Goal: Information Seeking & Learning: Learn about a topic

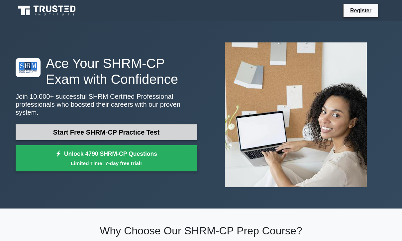
click at [147, 126] on link "Start Free SHRM-CP Practice Test" at bounding box center [106, 133] width 181 height 16
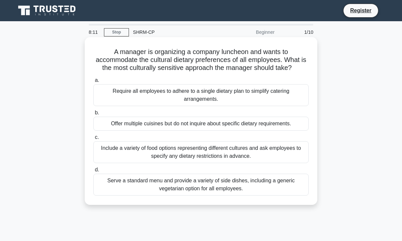
click at [282, 159] on div "Include a variety of food options representing different cultures and ask emplo…" at bounding box center [200, 153] width 215 height 22
click at [93, 140] on input "c. Include a variety of food options representing different cultures and ask em…" at bounding box center [93, 138] width 0 height 4
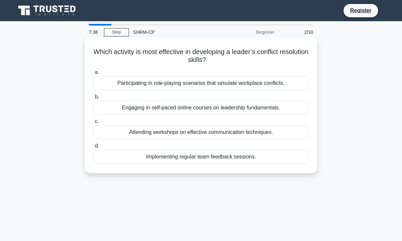
click at [270, 91] on div "a. Participating in role-playing scenarios that simulate workplace conflicts. b…" at bounding box center [200, 116] width 223 height 98
click at [267, 85] on div "Participating in role-playing scenarios that simulate workplace conflicts." at bounding box center [200, 83] width 215 height 14
click at [93, 75] on input "a. Participating in role-playing scenarios that simulate workplace conflicts." at bounding box center [93, 72] width 0 height 4
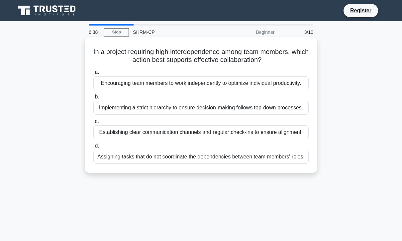
click at [294, 140] on div "Establishing clear communication channels and regular check-ins to ensure align…" at bounding box center [200, 133] width 215 height 14
click at [93, 124] on input "c. Establishing clear communication channels and regular check-ins to ensure al…" at bounding box center [93, 122] width 0 height 4
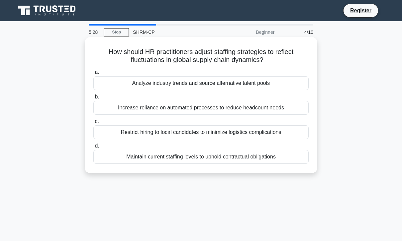
click at [239, 84] on div "Analyze industry trends and source alternative talent pools" at bounding box center [200, 83] width 215 height 14
click at [93, 75] on input "a. Analyze industry trends and source alternative talent pools" at bounding box center [93, 72] width 0 height 4
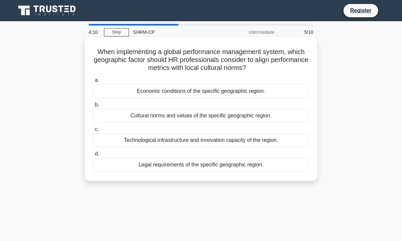
click at [285, 147] on div "Technological infrastructure and innovation capacity of the region." at bounding box center [200, 141] width 215 height 14
click at [93, 132] on input "c. Technological infrastructure and innovation capacity of the region." at bounding box center [93, 130] width 0 height 4
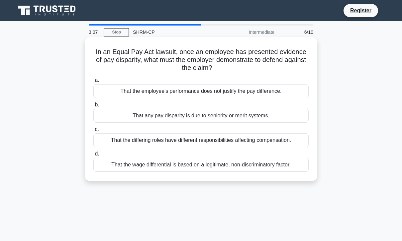
click at [292, 142] on div "That the differing roles have different responsibilities affecting compensation." at bounding box center [200, 141] width 215 height 14
click at [93, 132] on input "c. That the differing roles have different responsibilities affecting compensat…" at bounding box center [93, 130] width 0 height 4
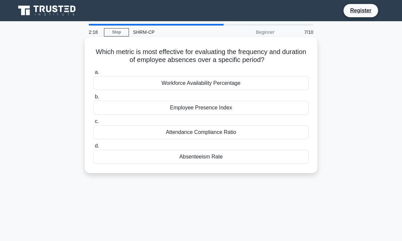
click at [241, 85] on div "Workforce Availability Percentage" at bounding box center [200, 83] width 215 height 14
click at [93, 75] on input "a. Workforce Availability Percentage" at bounding box center [93, 72] width 0 height 4
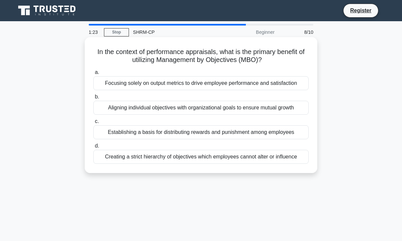
click at [278, 115] on div "Aligning individual objectives with organizational goals to ensure mutual growth" at bounding box center [200, 108] width 215 height 14
click at [93, 99] on input "b. Aligning individual objectives with organizational goals to ensure mutual gr…" at bounding box center [93, 97] width 0 height 4
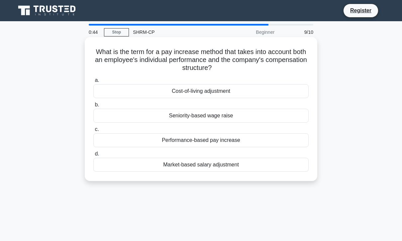
click at [286, 142] on div "Performance-based pay increase" at bounding box center [200, 141] width 215 height 14
click at [93, 132] on input "c. Performance-based pay increase" at bounding box center [93, 130] width 0 height 4
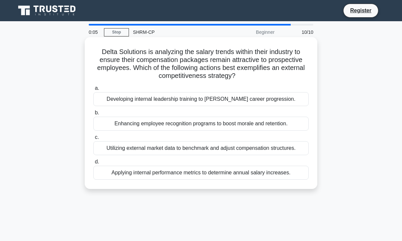
click at [291, 155] on div "Utilizing external market data to benchmark and adjust compensation structures." at bounding box center [200, 149] width 215 height 14
click at [93, 140] on input "c. Utilizing external market data to benchmark and adjust compensation structur…" at bounding box center [93, 138] width 0 height 4
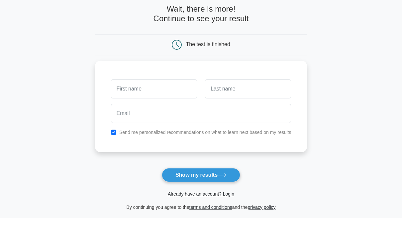
scroll to position [10, 0]
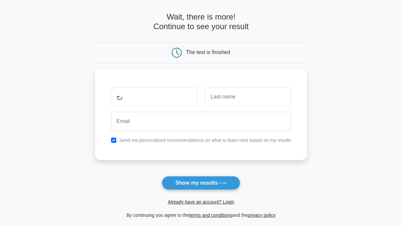
type input "ر"
type input "NOORA"
type input "SAIF"
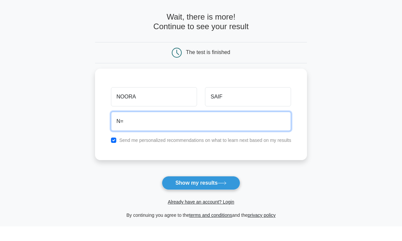
type input "N"
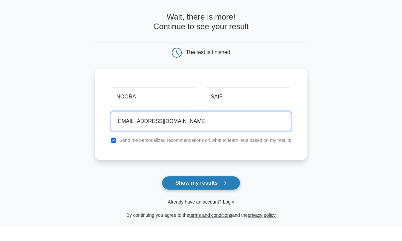
type input "n.alkeebali03@gmail.com"
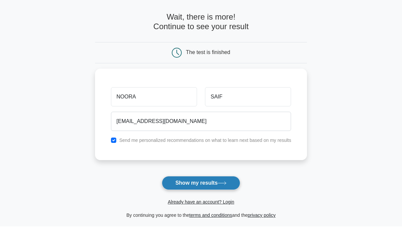
click at [213, 191] on button "Show my results" at bounding box center [201, 198] width 78 height 14
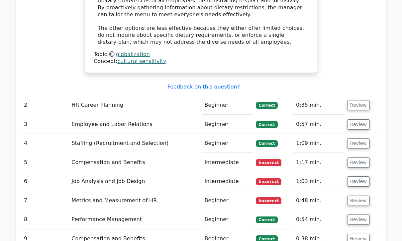
scroll to position [823, 0]
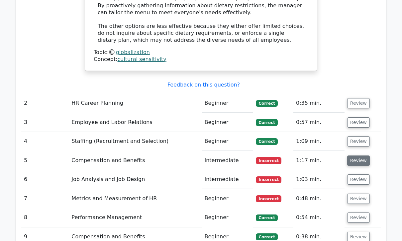
click at [351, 156] on button "Review" at bounding box center [358, 161] width 23 height 10
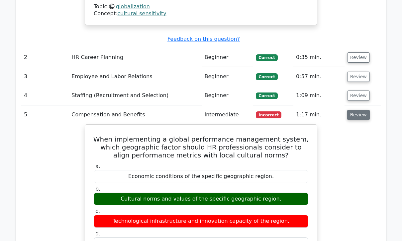
scroll to position [866, 0]
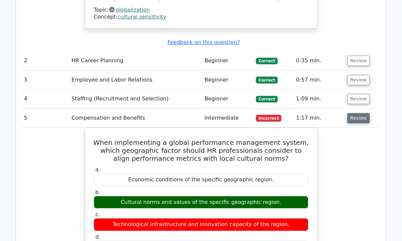
click at [356, 113] on button "Review" at bounding box center [358, 118] width 23 height 10
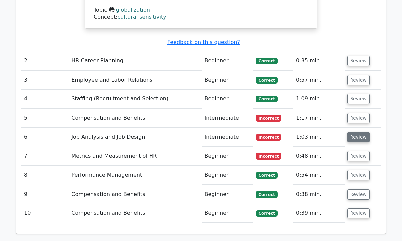
click at [356, 132] on button "Review" at bounding box center [358, 137] width 23 height 10
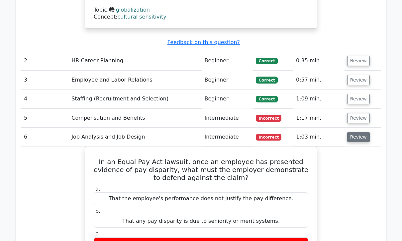
click at [357, 132] on button "Review" at bounding box center [358, 137] width 23 height 10
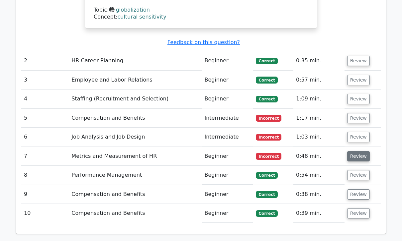
click at [359, 151] on button "Review" at bounding box center [358, 156] width 23 height 10
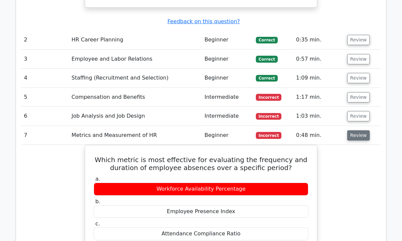
scroll to position [887, 0]
click at [360, 131] on button "Review" at bounding box center [358, 136] width 23 height 10
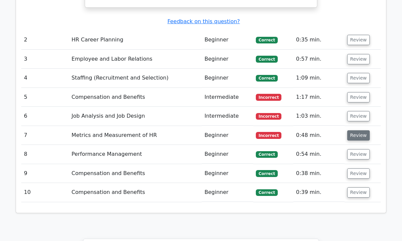
click at [359, 131] on button "Review" at bounding box center [358, 136] width 23 height 10
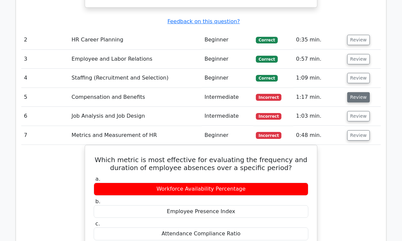
click at [356, 92] on button "Review" at bounding box center [358, 97] width 23 height 10
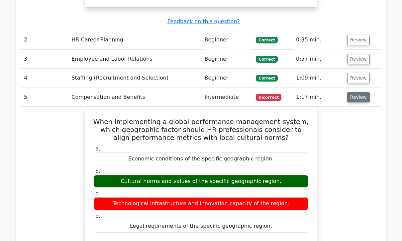
click at [351, 92] on button "Review" at bounding box center [358, 97] width 23 height 10
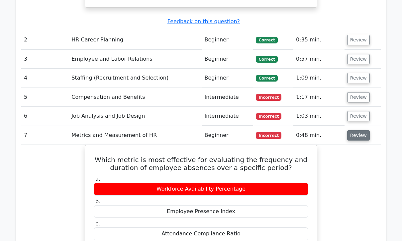
click at [360, 131] on button "Review" at bounding box center [358, 136] width 23 height 10
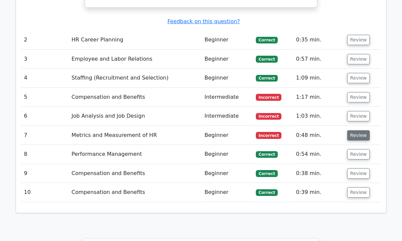
click at [358, 131] on button "Review" at bounding box center [358, 136] width 23 height 10
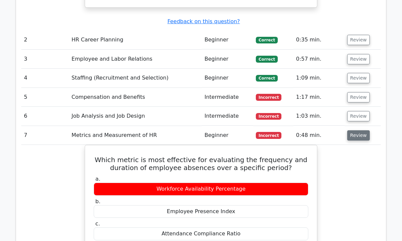
click at [359, 131] on button "Review" at bounding box center [358, 136] width 23 height 10
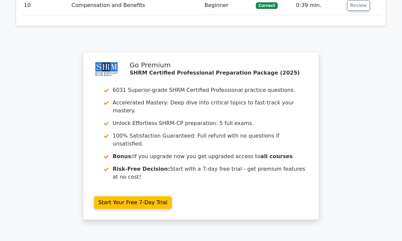
scroll to position [1108, 0]
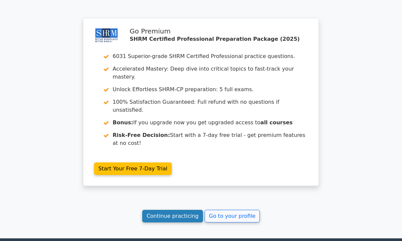
click at [188, 210] on link "Continue practicing" at bounding box center [172, 216] width 61 height 13
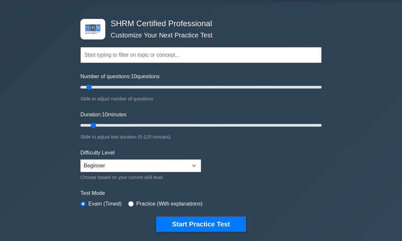
scroll to position [26, 0]
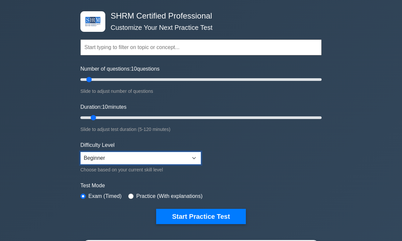
click at [181, 156] on select "Beginner Intermediate Expert" at bounding box center [140, 158] width 121 height 13
select select "intermediate"
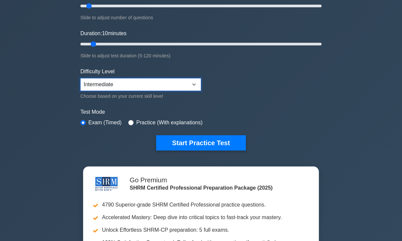
scroll to position [99, 0]
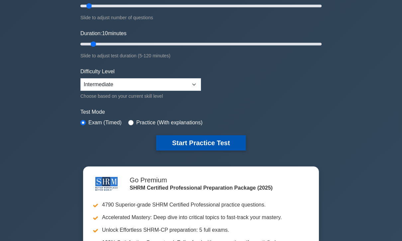
click at [230, 145] on button "Start Practice Test" at bounding box center [201, 143] width 90 height 15
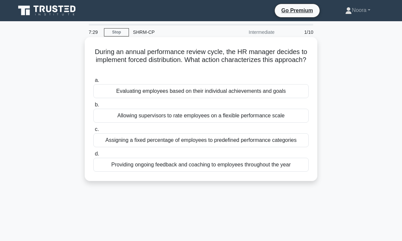
click at [262, 118] on div "Allowing supervisors to rate employees on a flexible performance scale" at bounding box center [200, 116] width 215 height 14
click at [93, 107] on input "b. Allowing supervisors to rate employees on a flexible performance scale" at bounding box center [93, 105] width 0 height 4
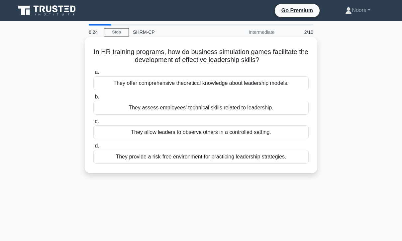
click at [269, 157] on div "They provide a risk-free environment for practicing leadership strategies." at bounding box center [200, 157] width 215 height 14
click at [93, 148] on input "d. They provide a risk-free environment for practicing leadership strategies." at bounding box center [93, 146] width 0 height 4
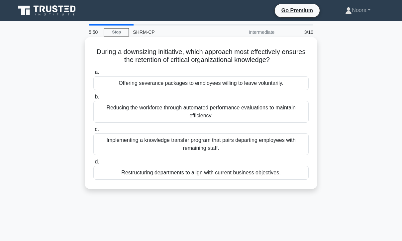
click at [292, 142] on div "Implementing a knowledge transfer program that pairs departing employees with r…" at bounding box center [200, 145] width 215 height 22
click at [93, 132] on input "c. Implementing a knowledge transfer program that pairs departing employees wit…" at bounding box center [93, 130] width 0 height 4
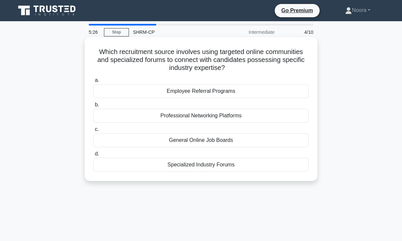
click at [241, 119] on div "Professional Networking Platforms" at bounding box center [200, 116] width 215 height 14
click at [93, 107] on input "b. Professional Networking Platforms" at bounding box center [93, 105] width 0 height 4
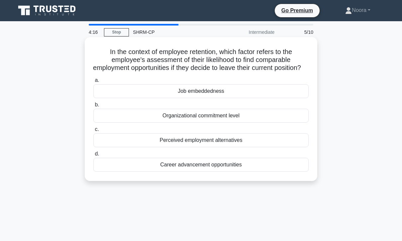
click at [231, 98] on div "Job embeddedness" at bounding box center [200, 91] width 215 height 14
click at [93, 83] on input "a. Job embeddedness" at bounding box center [93, 80] width 0 height 4
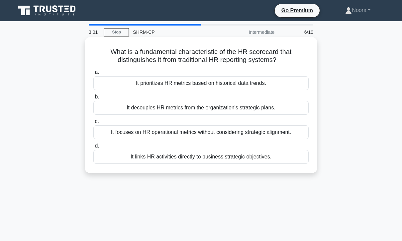
click at [272, 110] on div "It decouples HR metrics from the organization's strategic plans." at bounding box center [200, 108] width 215 height 14
click at [93, 99] on input "b. It decouples HR metrics from the organization's strategic plans." at bounding box center [93, 97] width 0 height 4
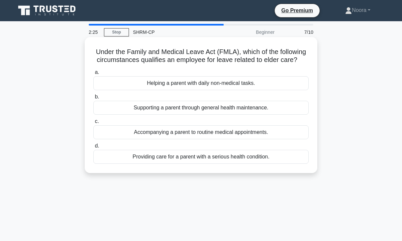
click at [275, 164] on div "Providing care for a parent with a serious health condition." at bounding box center [200, 157] width 215 height 14
click at [93, 148] on input "d. Providing care for a parent with a serious health condition." at bounding box center [93, 146] width 0 height 4
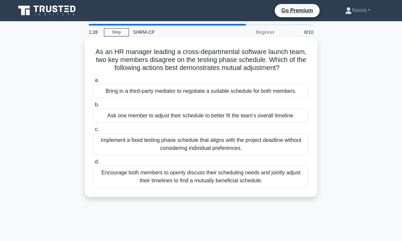
click at [258, 188] on div "Encourage both members to openly discuss their scheduling needs and jointly adj…" at bounding box center [200, 177] width 215 height 22
click at [93, 164] on input "d. Encourage both members to openly discuss their scheduling needs and jointly …" at bounding box center [93, 162] width 0 height 4
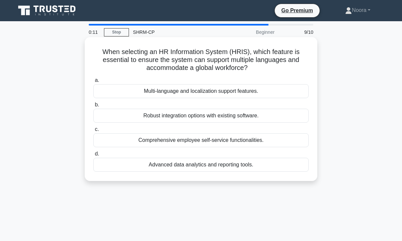
click at [225, 144] on div "Comprehensive employee self-service functionalities." at bounding box center [200, 141] width 215 height 14
click at [93, 132] on input "c. Comprehensive employee self-service functionalities." at bounding box center [93, 130] width 0 height 4
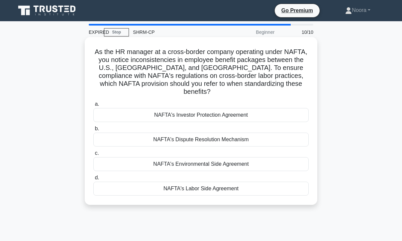
click at [213, 164] on div "NAFTA's Environmental Side Agreement" at bounding box center [200, 164] width 215 height 14
click at [93, 156] on input "c. NAFTA's Environmental Side Agreement" at bounding box center [93, 153] width 0 height 4
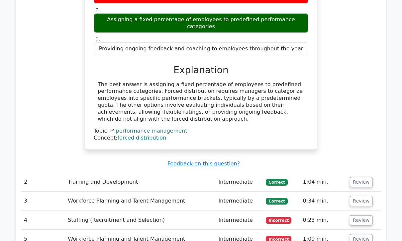
scroll to position [683, 0]
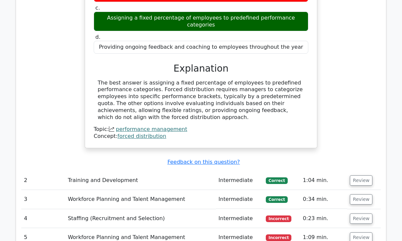
click at [311, 210] on td "0:23 min." at bounding box center [323, 219] width 47 height 19
click at [356, 214] on button "Review" at bounding box center [361, 219] width 23 height 10
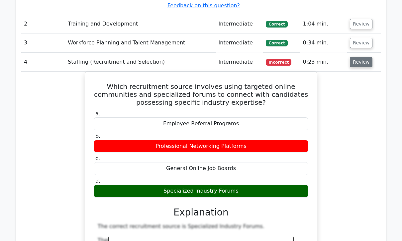
scroll to position [840, 0]
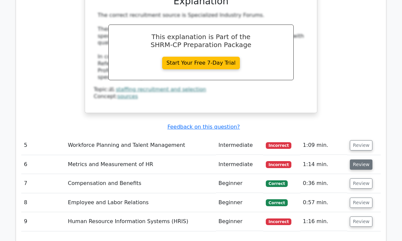
click at [360, 160] on button "Review" at bounding box center [361, 165] width 23 height 10
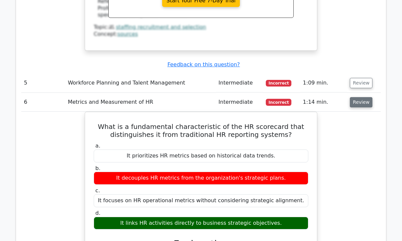
scroll to position [1113, 0]
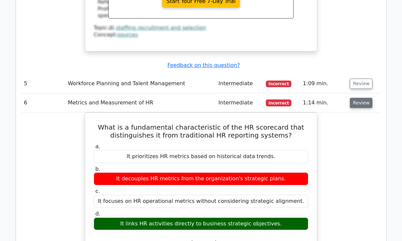
click at [358, 98] on button "Review" at bounding box center [361, 103] width 23 height 10
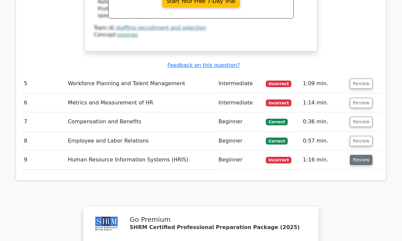
click at [358, 155] on button "Review" at bounding box center [361, 160] width 23 height 10
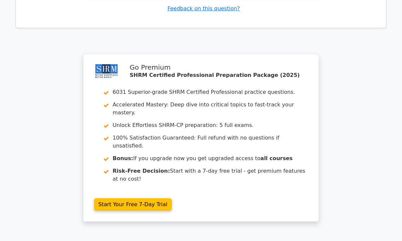
scroll to position [1542, 0]
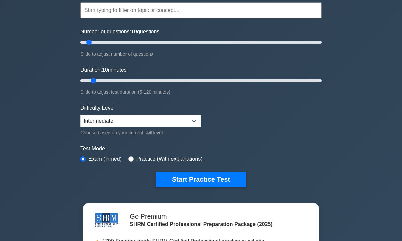
scroll to position [63, 0]
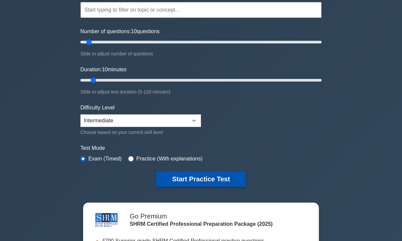
click at [217, 179] on button "Start Practice Test" at bounding box center [201, 179] width 90 height 15
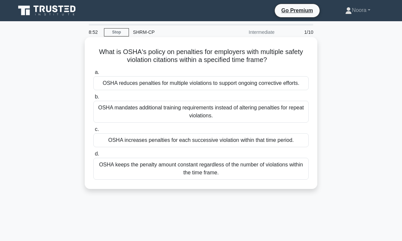
click at [272, 178] on div "OSHA keeps the penalty amount constant regardless of the number of violations w…" at bounding box center [200, 169] width 215 height 22
click at [93, 156] on input "d. OSHA keeps the penalty amount constant regardless of the number of violation…" at bounding box center [93, 154] width 0 height 4
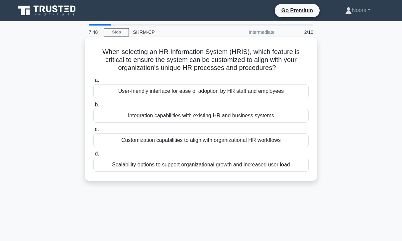
click at [255, 98] on div "User-friendly interface for ease of adoption by HR staff and employees" at bounding box center [200, 91] width 215 height 14
click at [93, 83] on input "a. User-friendly interface for ease of adoption by HR staff and employees" at bounding box center [93, 80] width 0 height 4
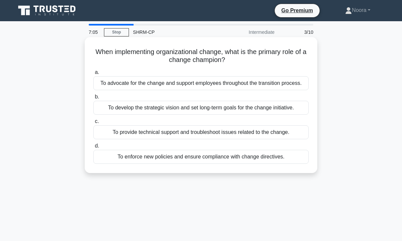
click at [277, 115] on div "To develop the strategic vision and set long-term goals for the change initiati…" at bounding box center [200, 108] width 215 height 14
click at [93, 99] on input "b. To develop the strategic vision and set long-term goals for the change initi…" at bounding box center [93, 97] width 0 height 4
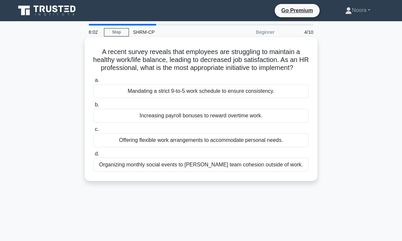
click at [257, 145] on div "Offering flexible work arrangements to accommodate personal needs." at bounding box center [200, 141] width 215 height 14
click at [93, 132] on input "c. Offering flexible work arrangements to accommodate personal needs." at bounding box center [93, 130] width 0 height 4
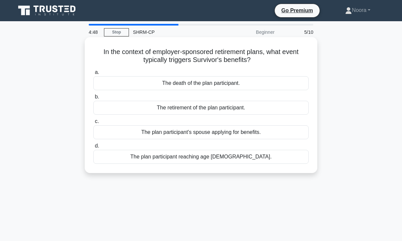
click at [234, 87] on div "The death of the plan participant." at bounding box center [200, 83] width 215 height 14
click at [93, 75] on input "a. The death of the plan participant." at bounding box center [93, 72] width 0 height 4
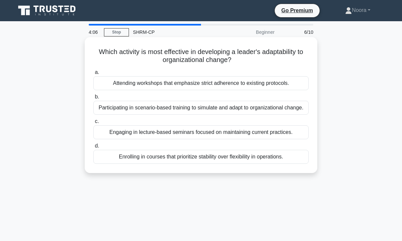
click at [204, 109] on div "Participating in scenario-based training to simulate and adapt to organizationa…" at bounding box center [200, 108] width 215 height 14
click at [93, 99] on input "b. Participating in scenario-based training to simulate and adapt to organizati…" at bounding box center [93, 97] width 0 height 4
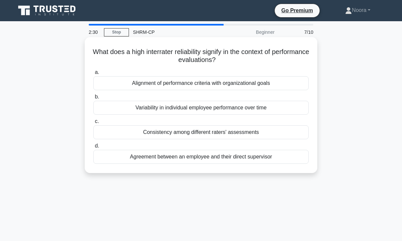
click at [200, 135] on div "Consistency among different raters' assessments" at bounding box center [200, 133] width 215 height 14
click at [93, 124] on input "c. Consistency among different raters' assessments" at bounding box center [93, 122] width 0 height 4
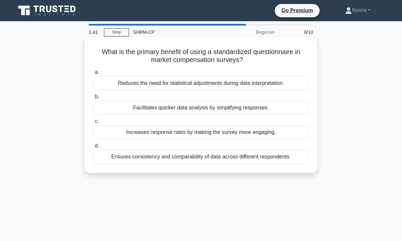
click at [263, 158] on div "Ensures consistency and comparability of data across different respondents." at bounding box center [200, 157] width 215 height 14
click at [93, 148] on input "d. Ensures consistency and comparability of data across different respondents." at bounding box center [93, 146] width 0 height 4
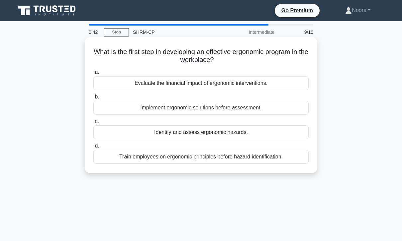
click at [250, 133] on div "Identify and assess ergonomic hazards." at bounding box center [200, 133] width 215 height 14
click at [93, 124] on input "c. Identify and assess ergonomic hazards." at bounding box center [93, 122] width 0 height 4
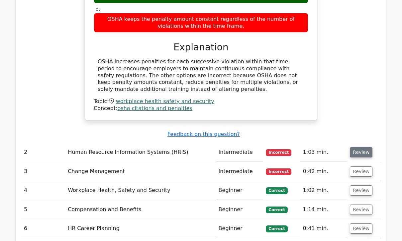
click at [355, 148] on button "Review" at bounding box center [361, 153] width 23 height 10
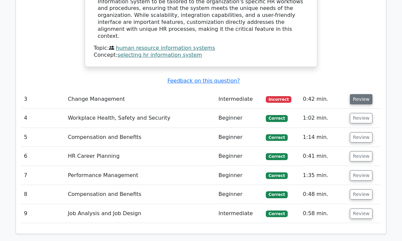
click at [363, 95] on button "Review" at bounding box center [361, 100] width 23 height 10
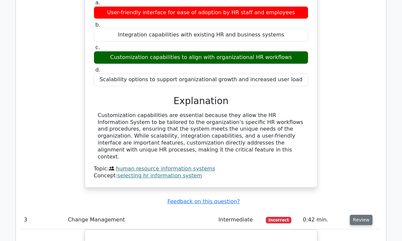
click at [359, 216] on button "Review" at bounding box center [361, 221] width 23 height 10
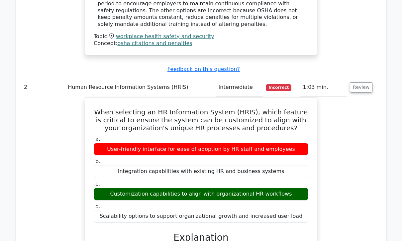
scroll to position [744, 0]
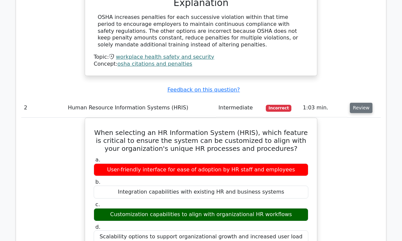
click at [362, 103] on button "Review" at bounding box center [361, 108] width 23 height 10
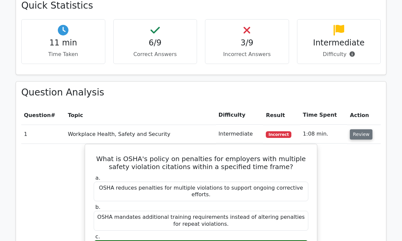
click at [361, 130] on button "Review" at bounding box center [361, 135] width 23 height 10
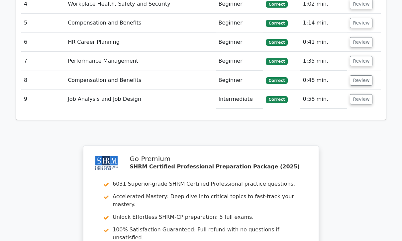
scroll to position [628, 0]
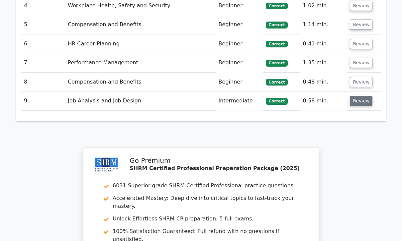
click at [353, 96] on button "Review" at bounding box center [361, 101] width 23 height 10
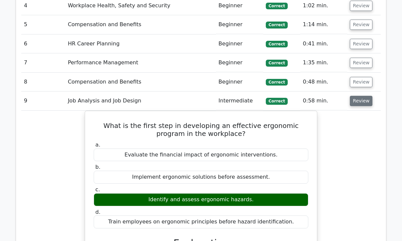
click at [357, 96] on button "Review" at bounding box center [361, 101] width 23 height 10
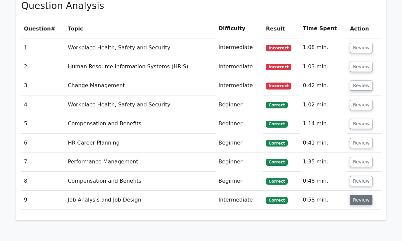
scroll to position [526, 0]
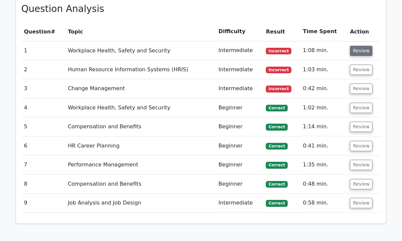
click at [356, 46] on button "Review" at bounding box center [361, 51] width 23 height 10
